Goal: Information Seeking & Learning: Learn about a topic

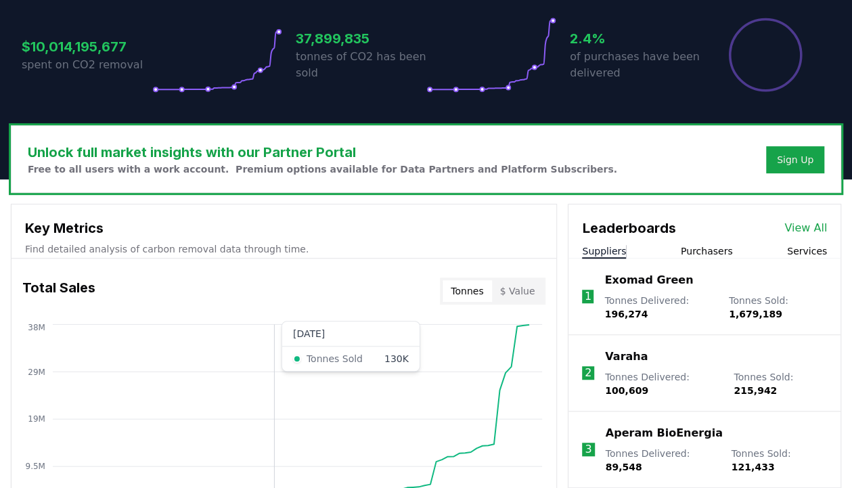
scroll to position [135, 0]
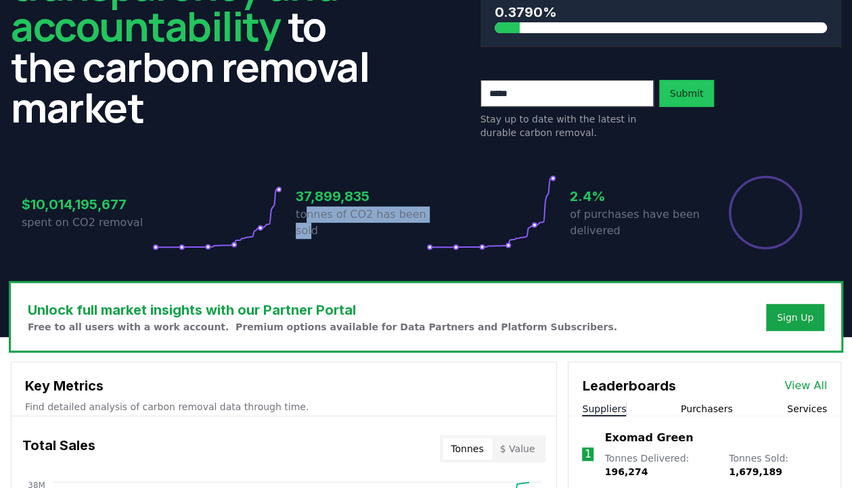
drag, startPoint x: 306, startPoint y: 214, endPoint x: 310, endPoint y: 232, distance: 18.1
click at [310, 232] on p "tonnes of CO2 has been sold" at bounding box center [361, 222] width 131 height 32
click at [310, 236] on p "tonnes of CO2 has been sold" at bounding box center [361, 222] width 131 height 32
drag, startPoint x: 308, startPoint y: 233, endPoint x: 313, endPoint y: 217, distance: 17.6
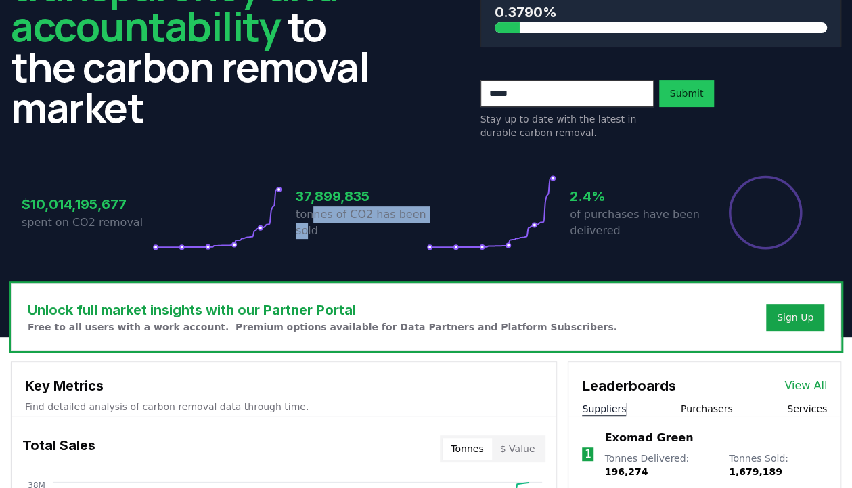
click at [313, 217] on p "tonnes of CO2 has been sold" at bounding box center [361, 222] width 131 height 32
click at [313, 216] on p "tonnes of CO2 has been sold" at bounding box center [361, 222] width 131 height 32
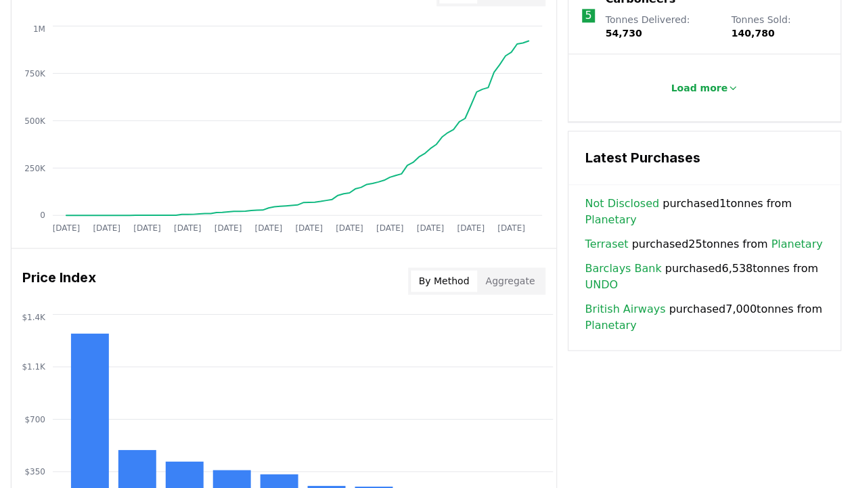
scroll to position [1083, 0]
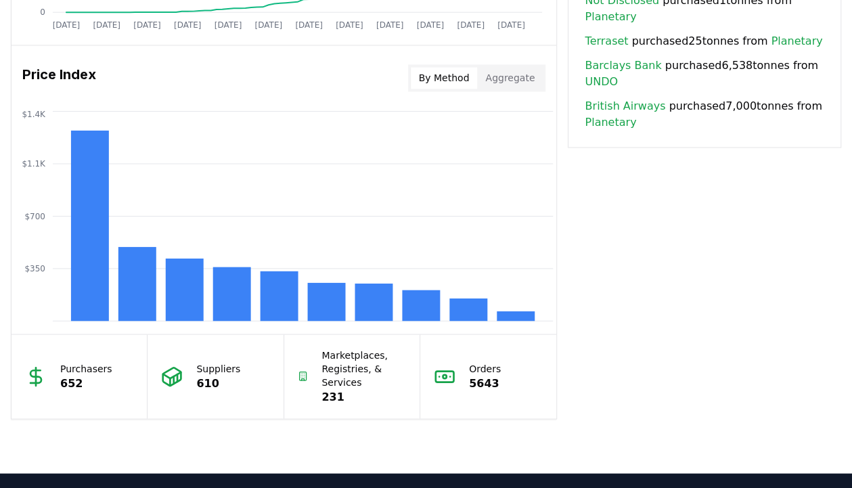
click at [76, 379] on p "652" at bounding box center [86, 383] width 52 height 16
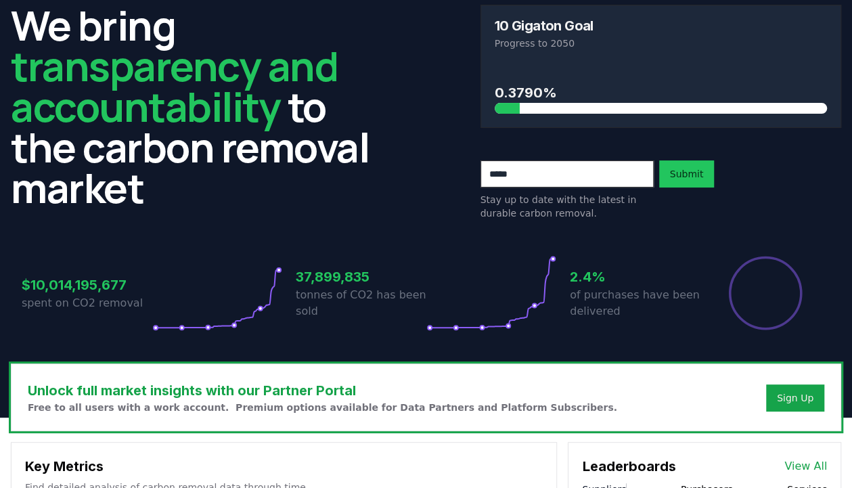
scroll to position [0, 0]
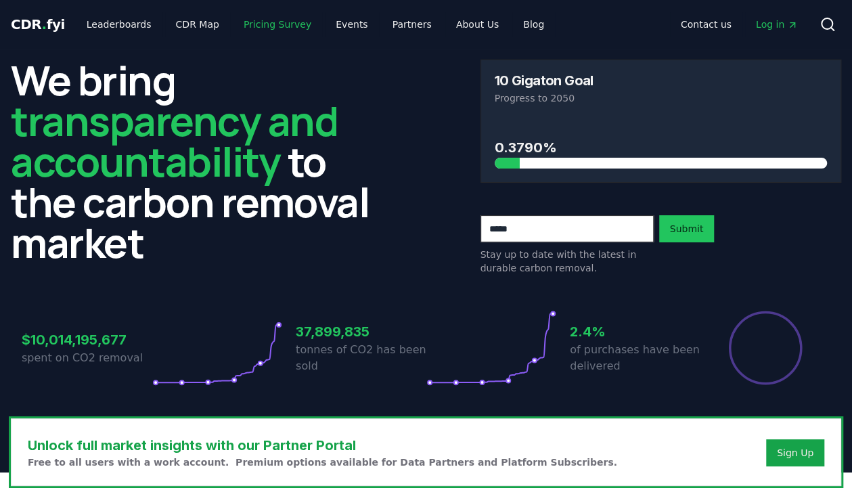
click at [246, 28] on link "Pricing Survey" at bounding box center [277, 24] width 89 height 24
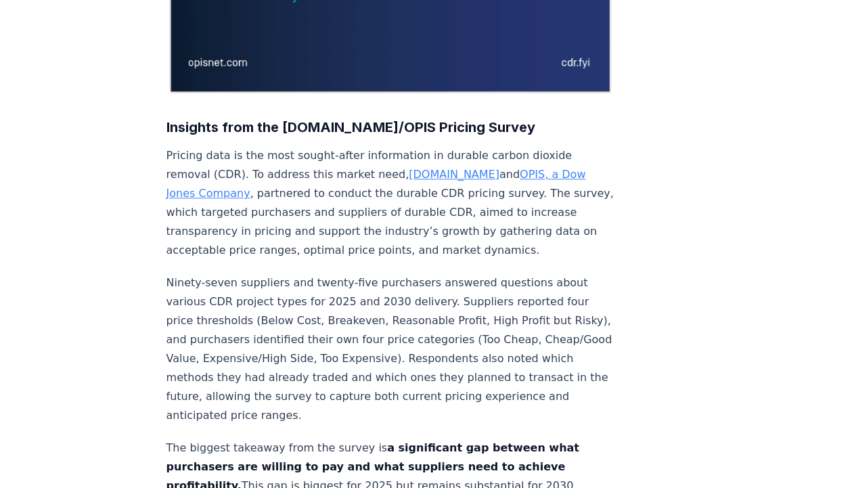
scroll to position [406, 0]
